Goal: Information Seeking & Learning: Check status

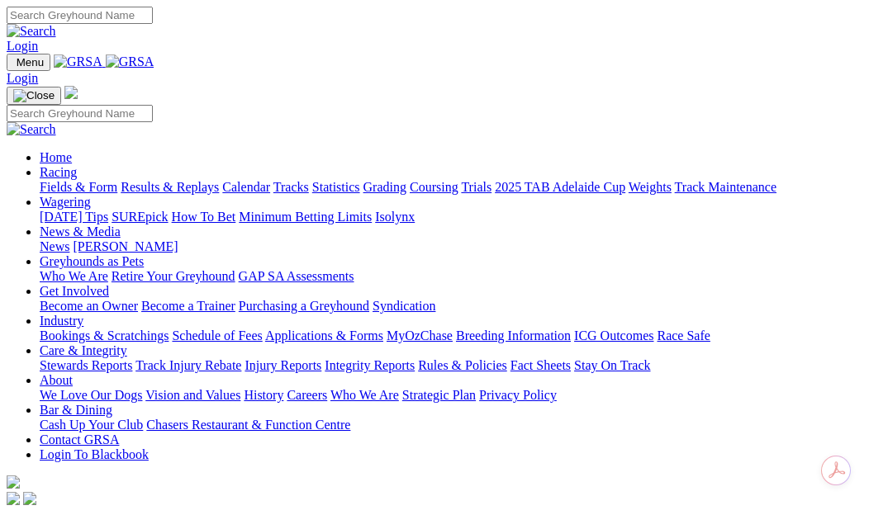
click at [219, 180] on link "Results & Replays" at bounding box center [170, 187] width 98 height 14
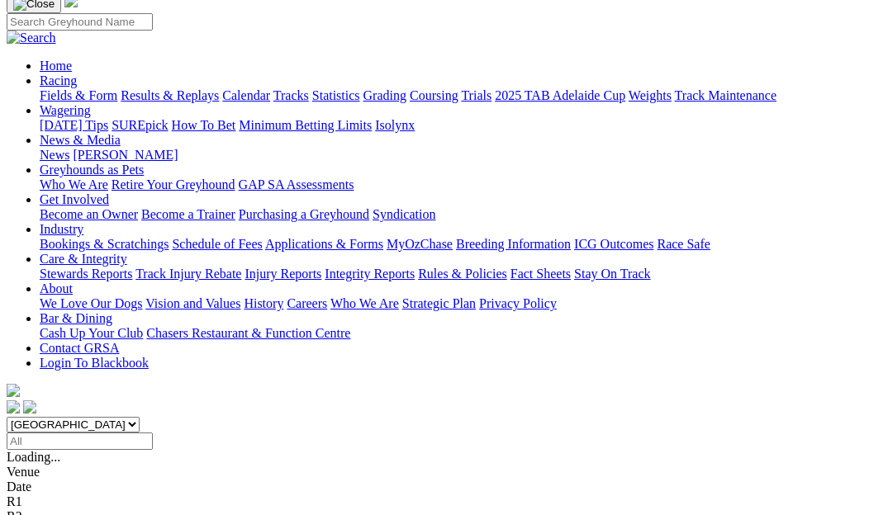
scroll to position [83, 0]
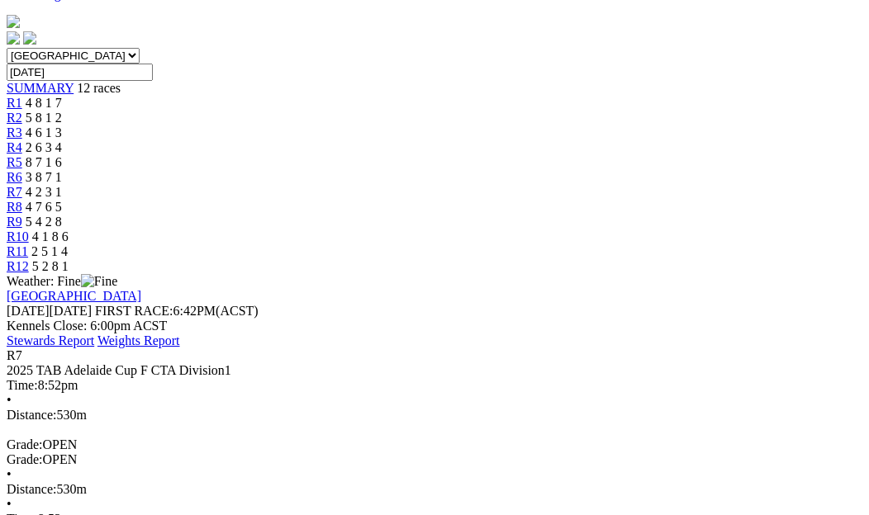
scroll to position [496, 0]
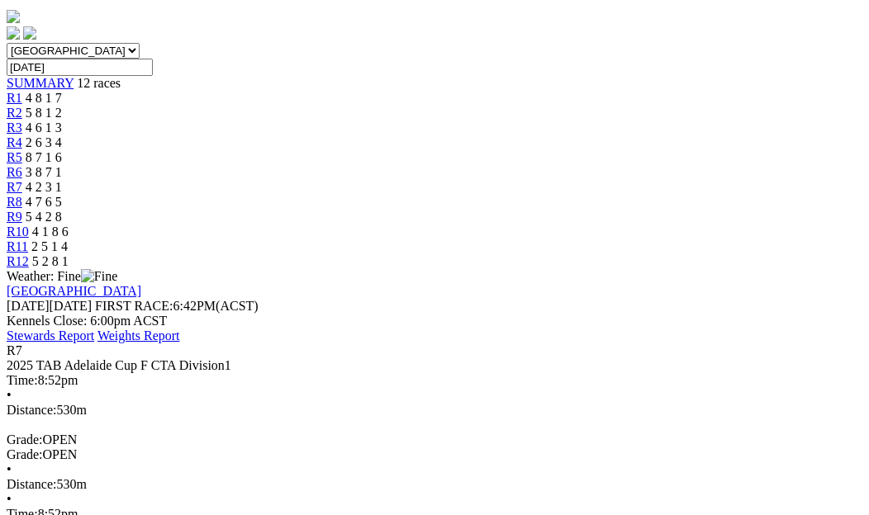
drag, startPoint x: 403, startPoint y: 347, endPoint x: 334, endPoint y: 321, distance: 74.0
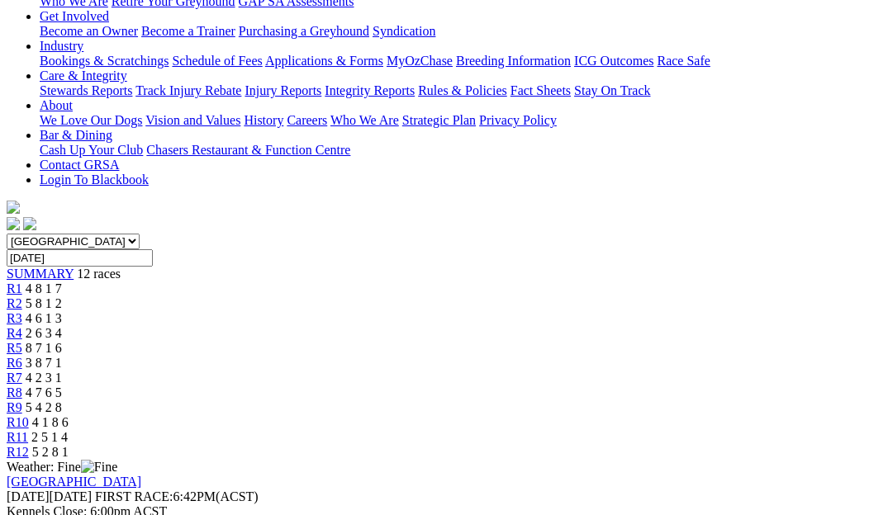
scroll to position [330, 0]
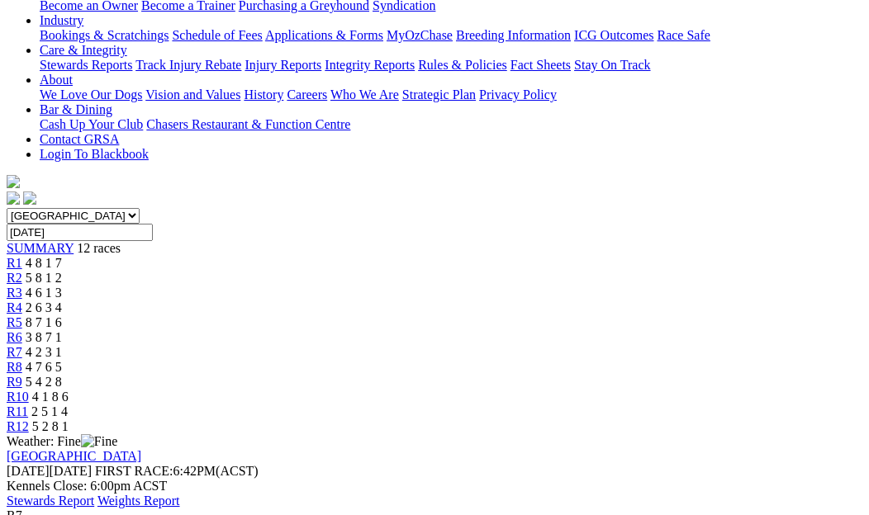
drag, startPoint x: 227, startPoint y: 294, endPoint x: 12, endPoint y: 134, distance: 268.6
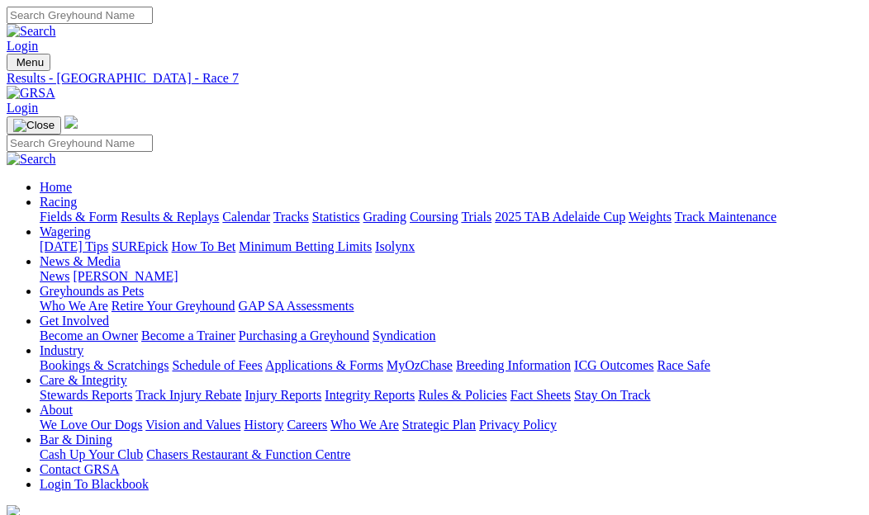
scroll to position [0, 0]
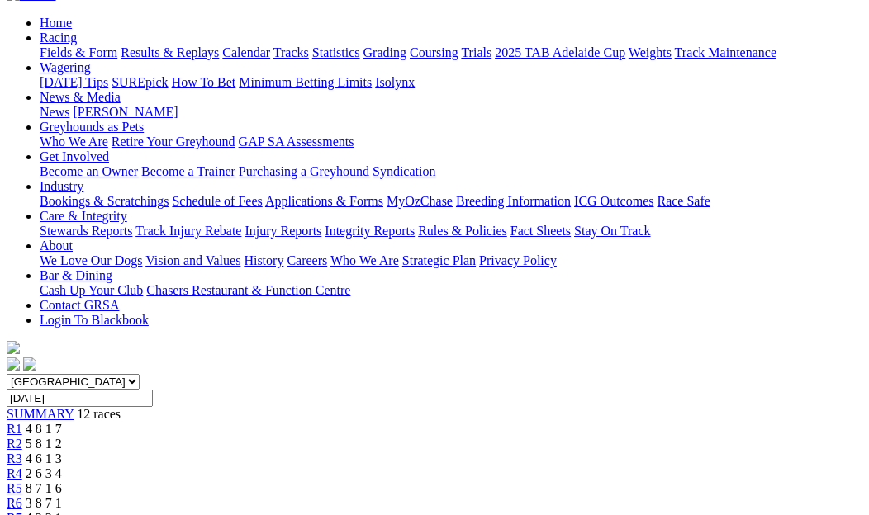
scroll to position [165, 0]
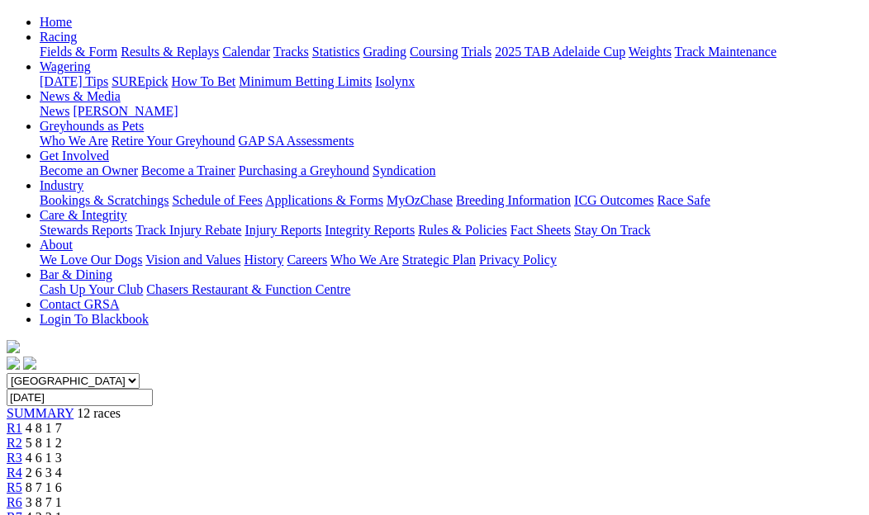
click at [22, 481] on span "R5" at bounding box center [15, 488] width 16 height 14
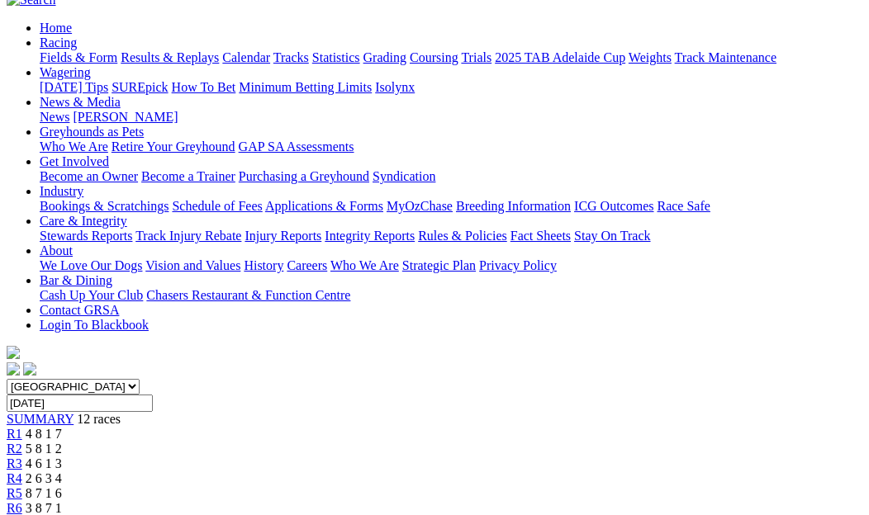
scroll to position [165, 0]
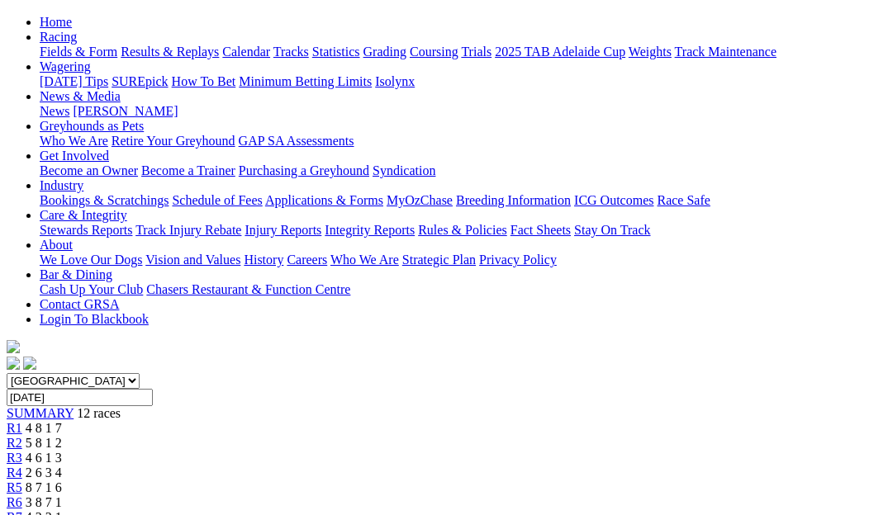
click at [22, 466] on span "R4" at bounding box center [15, 473] width 16 height 14
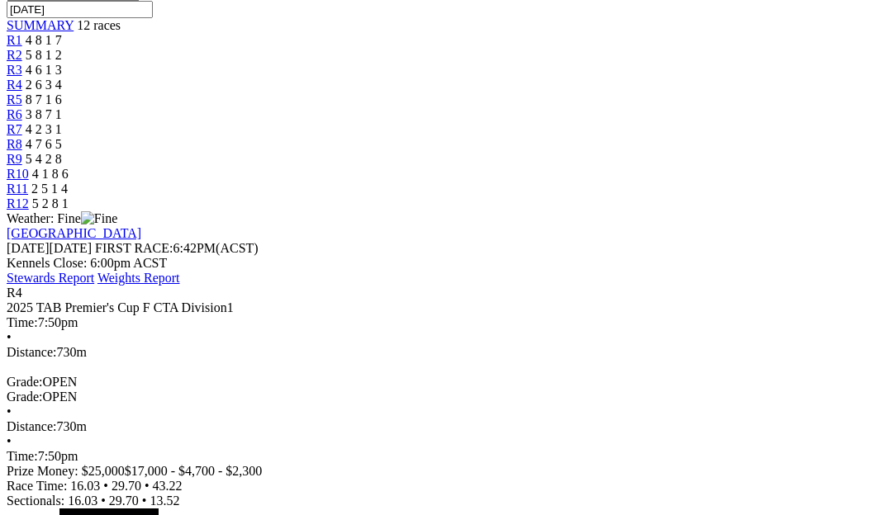
scroll to position [578, 0]
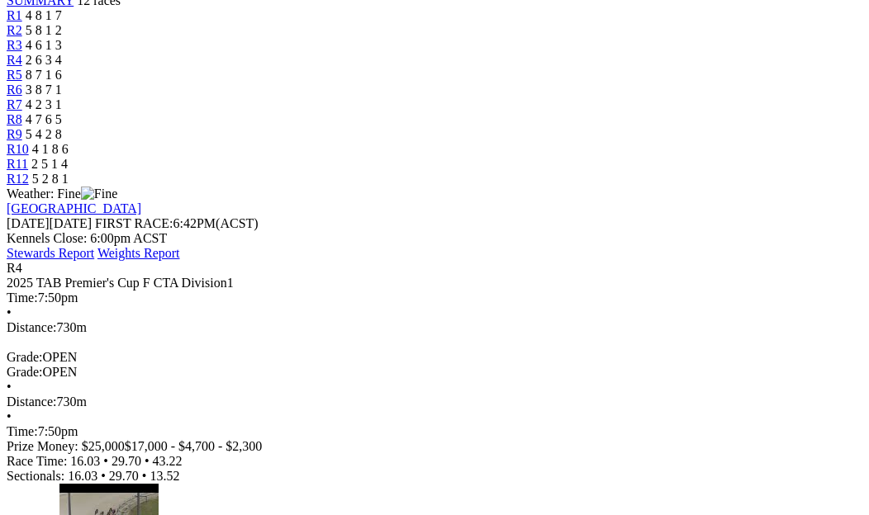
drag, startPoint x: 259, startPoint y: 154, endPoint x: 0, endPoint y: 188, distance: 261.5
